Goal: Feedback & Contribution: Contribute content

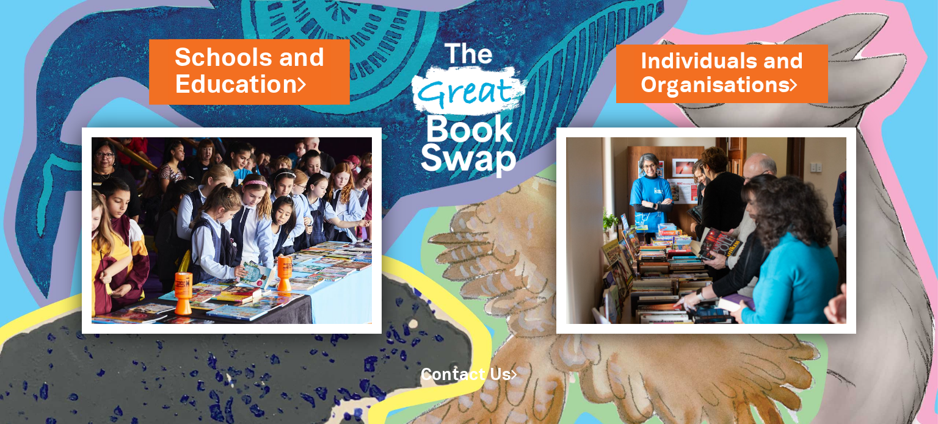
click at [278, 75] on link "Schools and Education" at bounding box center [250, 72] width 150 height 62
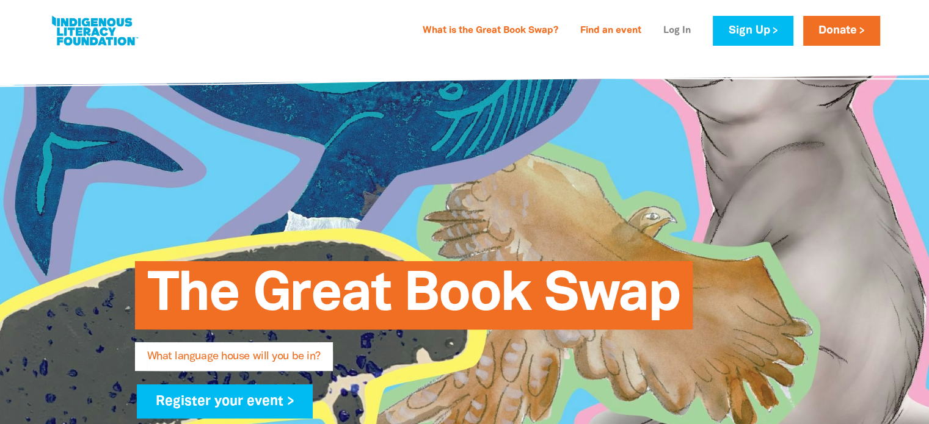
click at [675, 31] on link "Log In" at bounding box center [677, 31] width 42 height 20
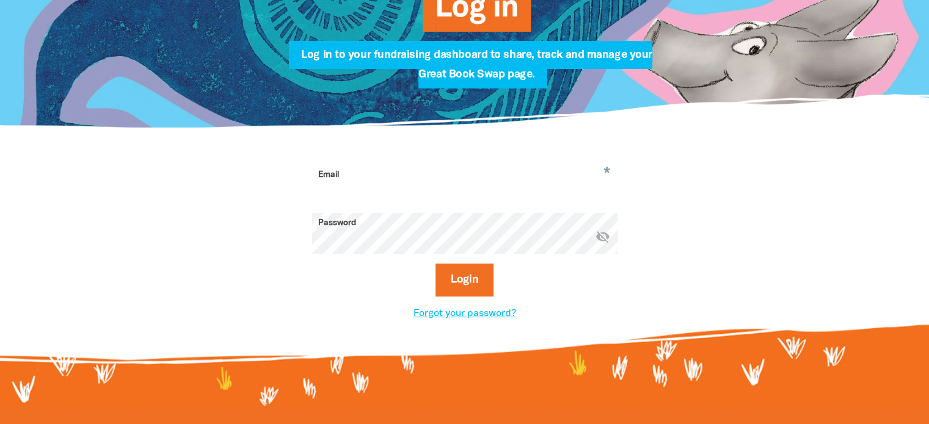
scroll to position [244, 0]
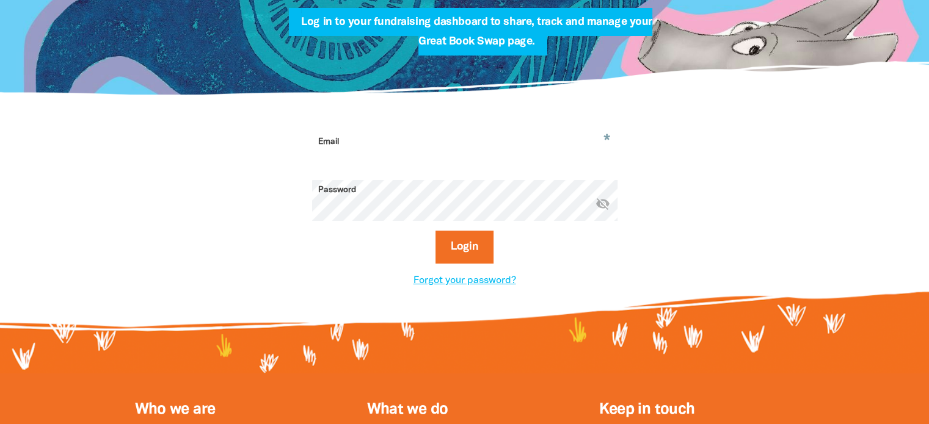
click at [457, 148] on input "Email" at bounding box center [464, 151] width 305 height 38
type input "darlene.smith@ed.act.edu.au"
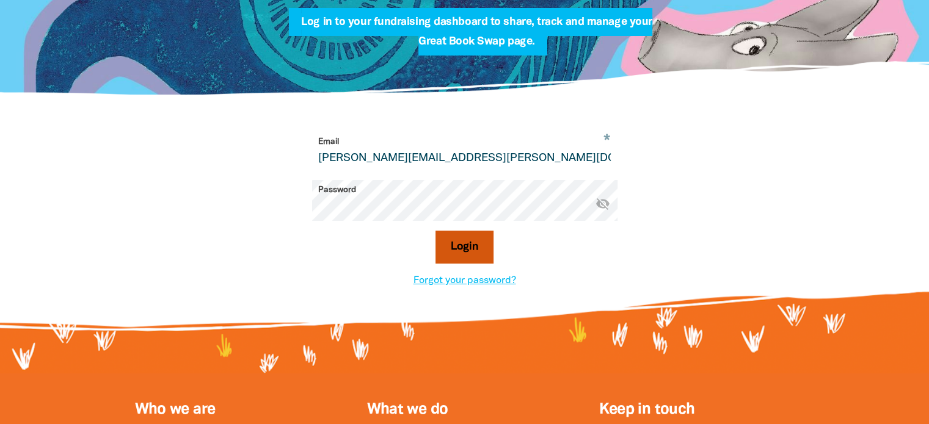
click at [481, 253] on button "Login" at bounding box center [464, 247] width 58 height 33
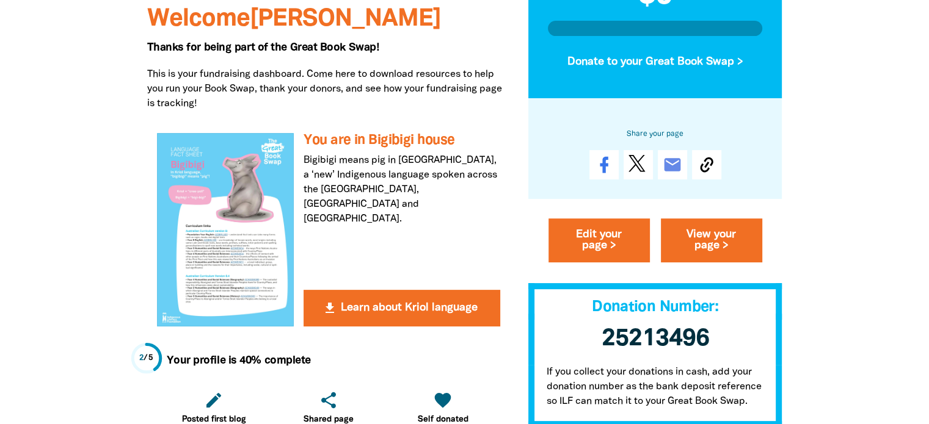
scroll to position [183, 0]
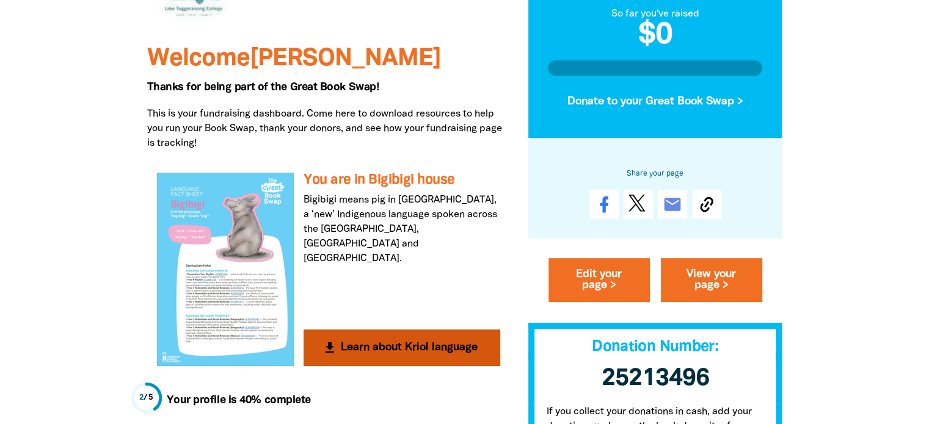
click at [240, 238] on div at bounding box center [225, 269] width 137 height 193
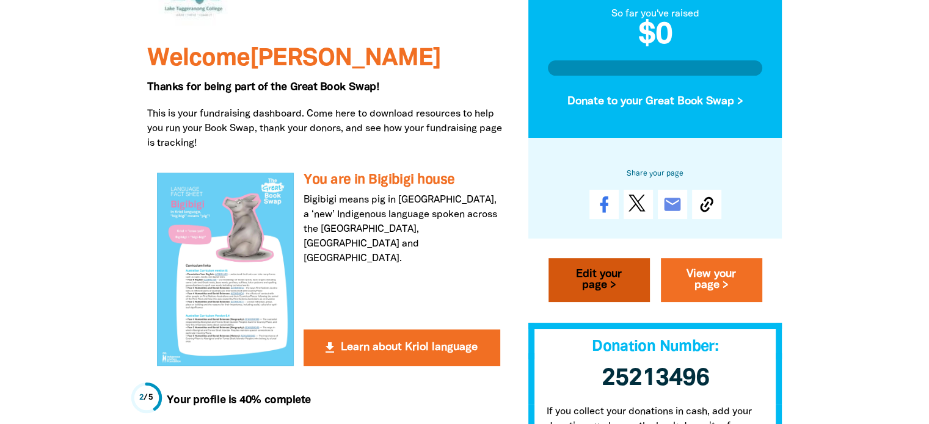
click at [594, 281] on link "Edit your page >" at bounding box center [598, 281] width 101 height 44
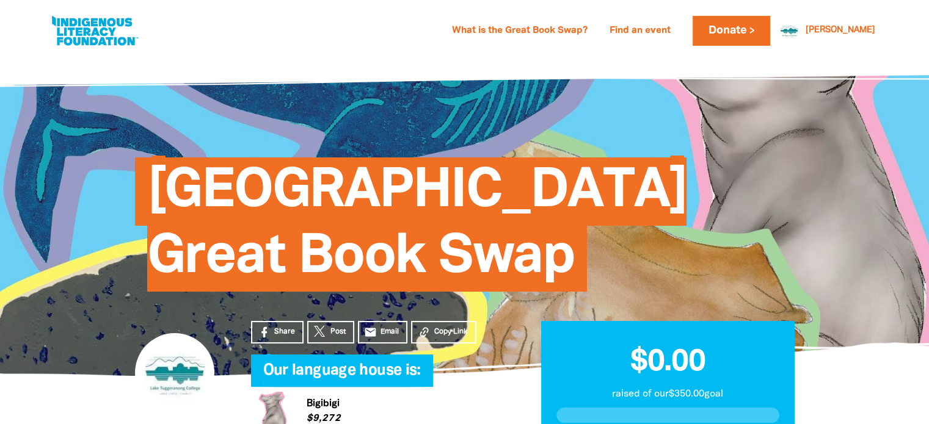
select select "ACT"
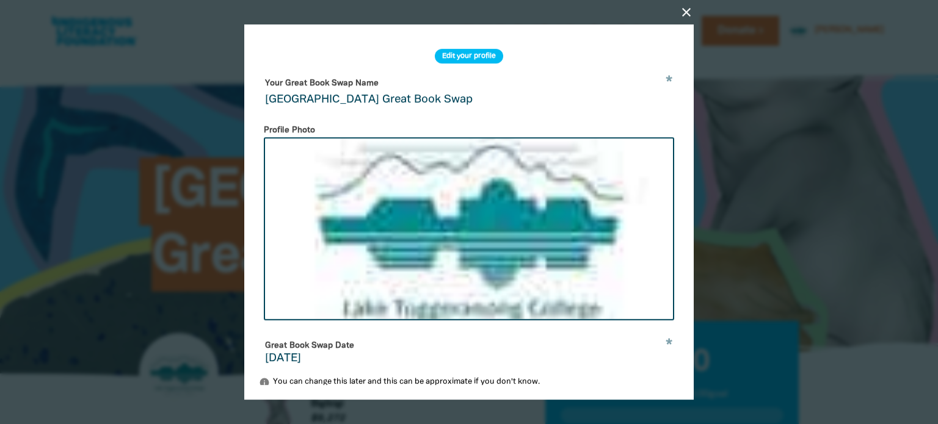
click at [478, 54] on h2 "Edit your profile" at bounding box center [469, 56] width 68 height 15
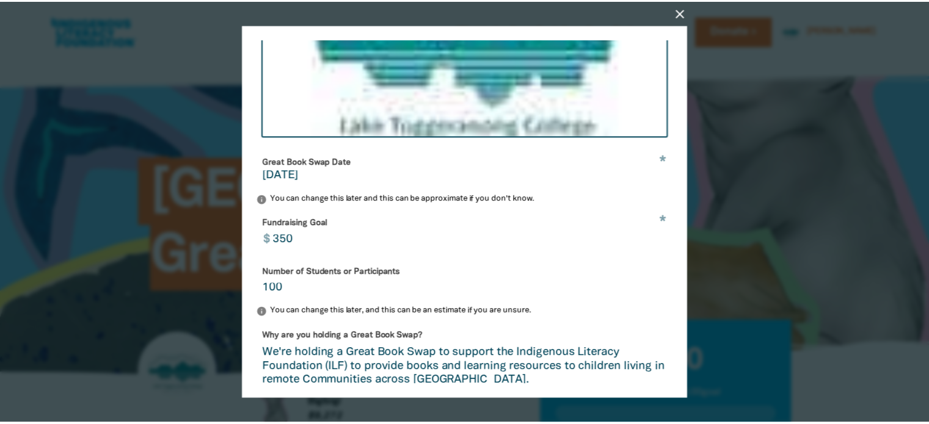
scroll to position [443, 0]
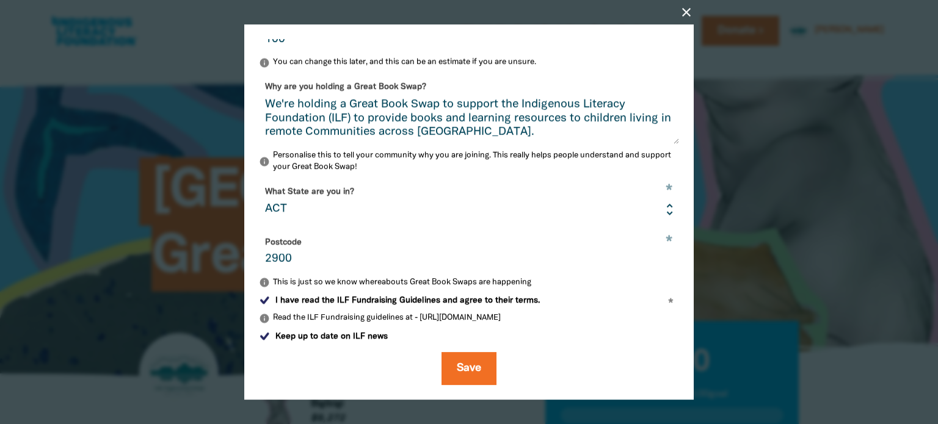
click at [686, 15] on icon "close" at bounding box center [686, 12] width 15 height 15
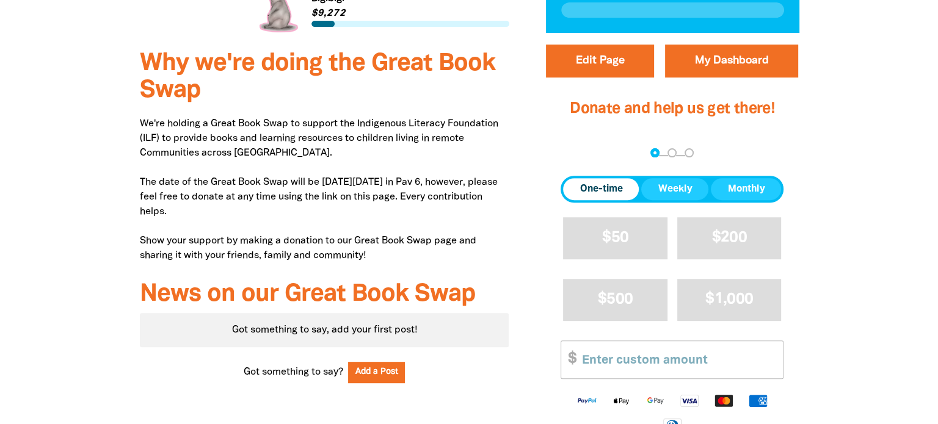
scroll to position [366, 0]
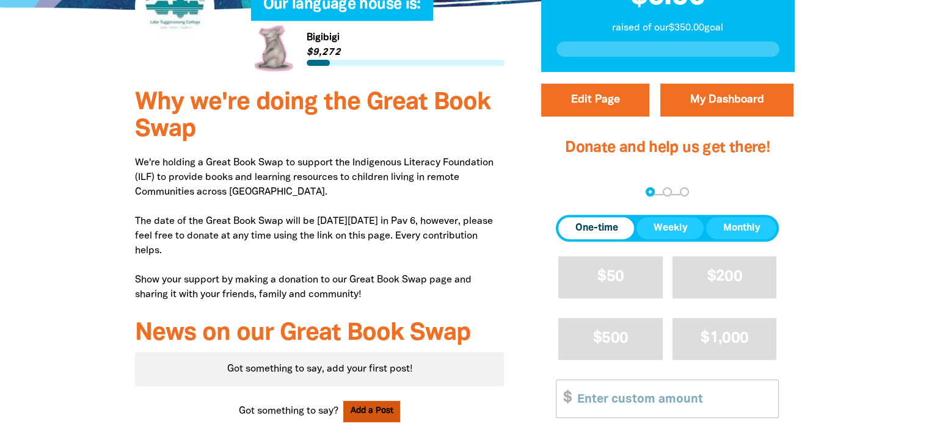
click at [383, 405] on button "Add a Post" at bounding box center [371, 411] width 57 height 21
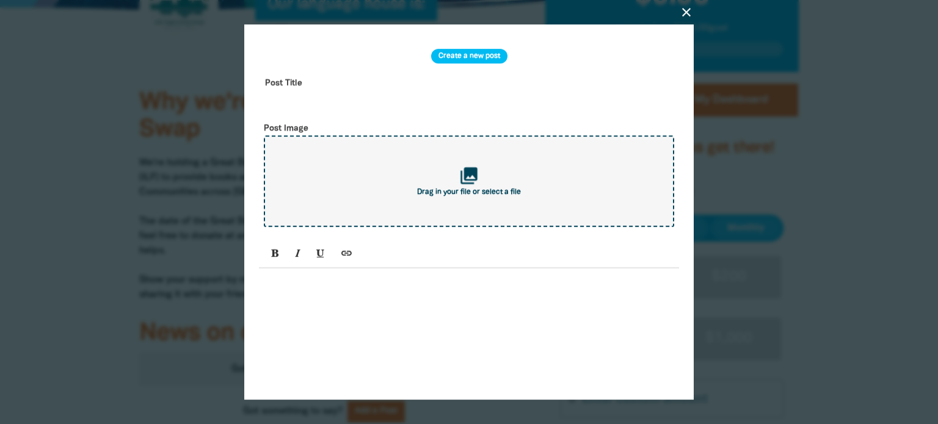
click at [473, 167] on div "collections Drag in your file or select a file" at bounding box center [469, 182] width 410 height 92
click at [454, 181] on div "collections Drag in your file or select a file" at bounding box center [469, 182] width 410 height 92
type input "C:\fakepath\THE GREAT BOOK SWAP (1).pdf"
